Goal: Check status: Check status

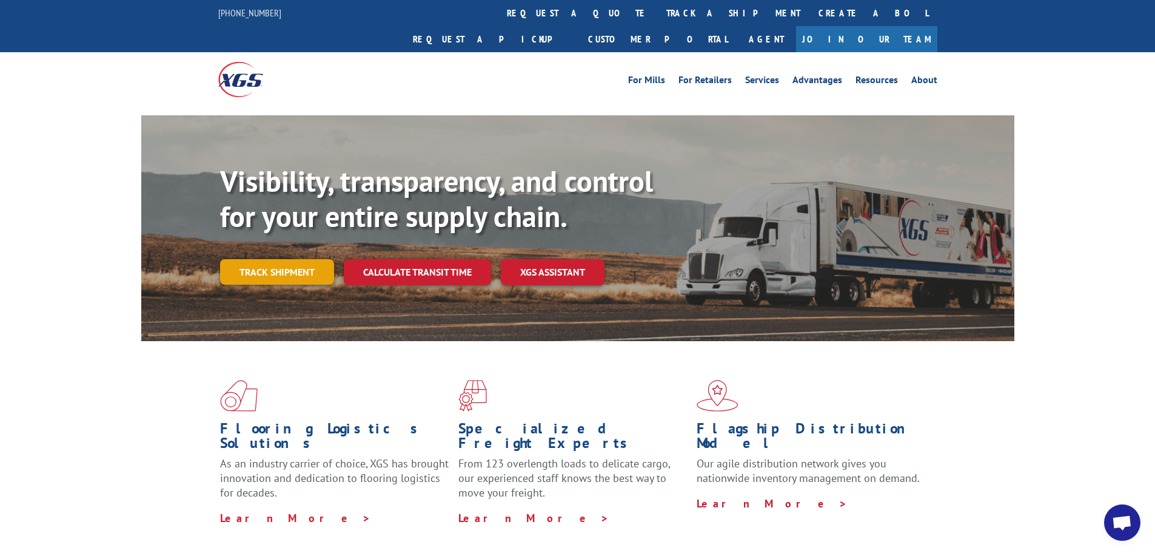
click at [269, 259] on link "Track shipment" at bounding box center [277, 271] width 114 height 25
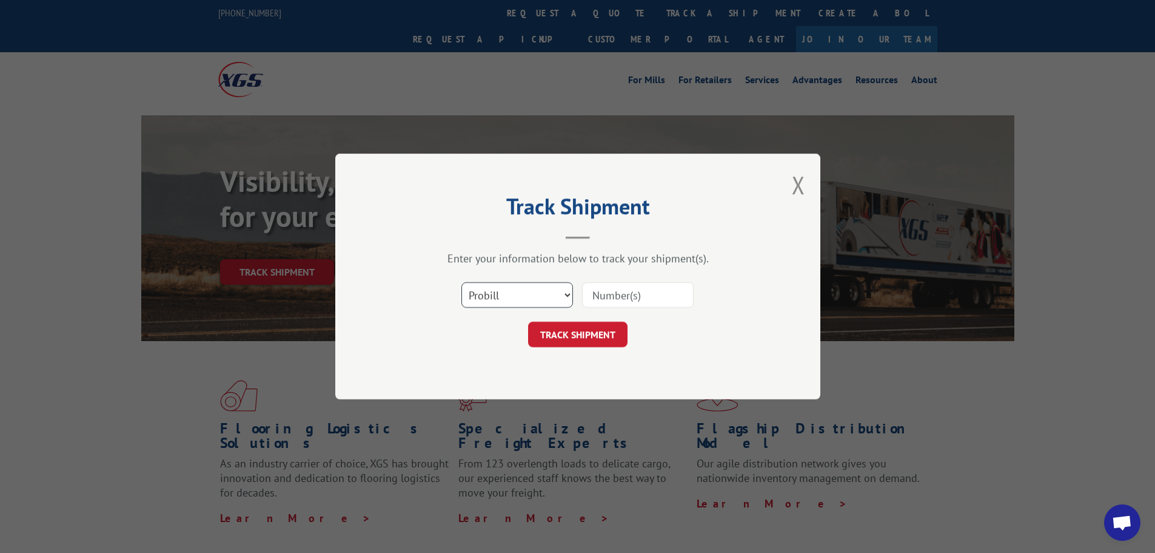
drag, startPoint x: 526, startPoint y: 295, endPoint x: 523, endPoint y: 300, distance: 6.2
click at [526, 295] on select "Select category... Probill BOL PO" at bounding box center [518, 294] width 112 height 25
select select "bol"
click at [462, 282] on select "Select category... Probill BOL PO" at bounding box center [518, 294] width 112 height 25
click at [603, 295] on input at bounding box center [638, 294] width 112 height 25
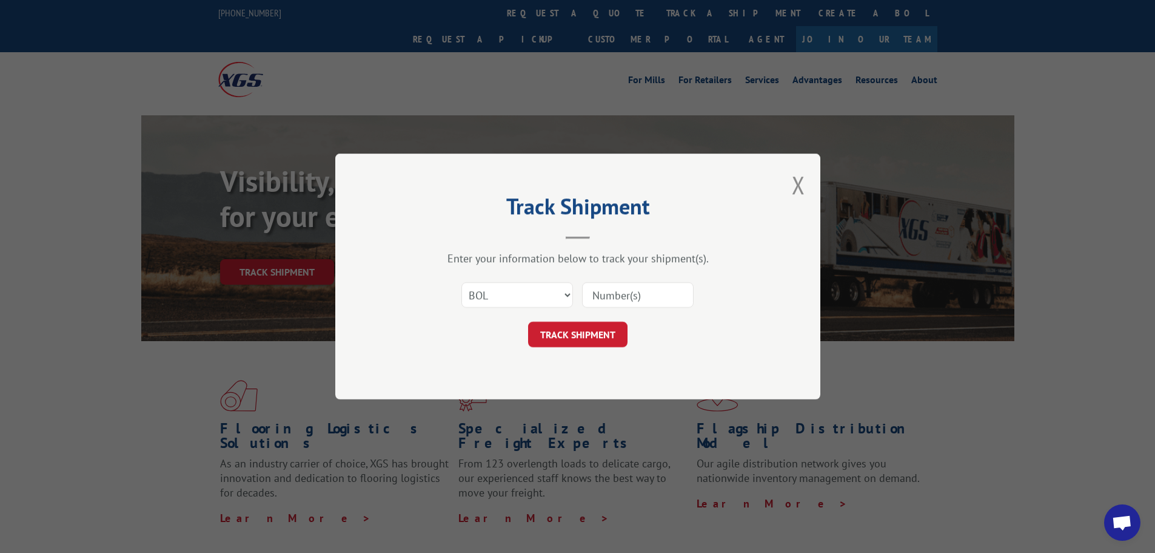
paste input "6100046683"
type input "6100046683"
click at [571, 335] on button "TRACK SHIPMENT" at bounding box center [577, 333] width 99 height 25
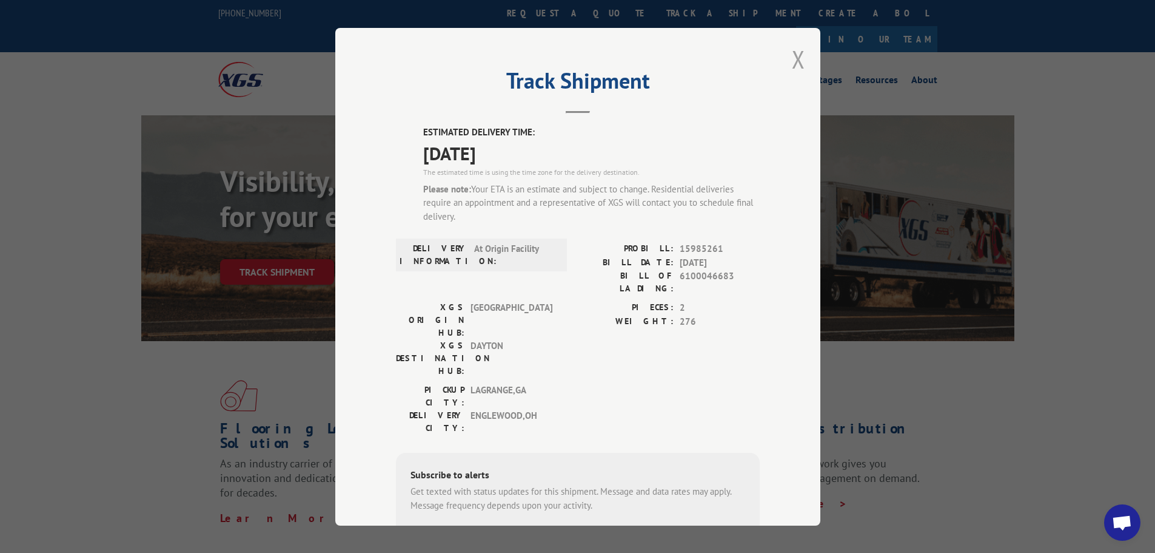
click at [792, 60] on button "Close modal" at bounding box center [798, 59] width 13 height 32
